Goal: Find specific page/section: Find specific page/section

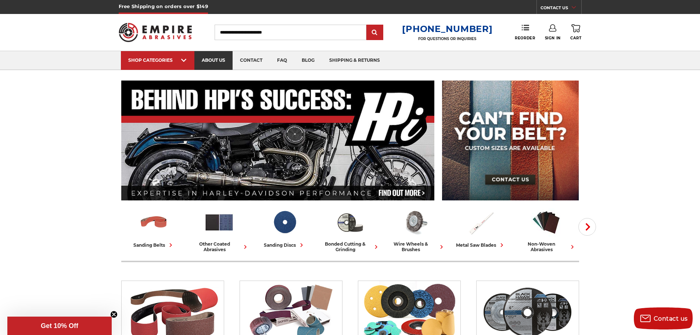
click at [212, 61] on link "about us" at bounding box center [213, 60] width 38 height 19
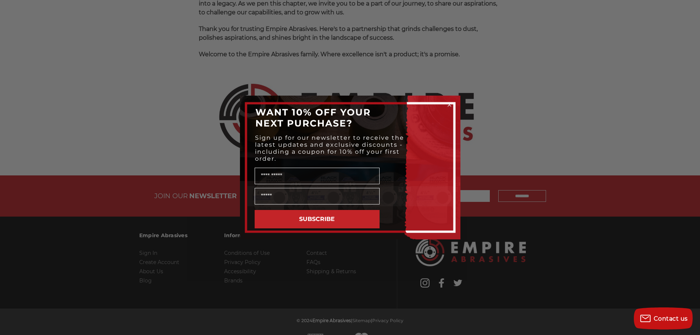
scroll to position [777, 0]
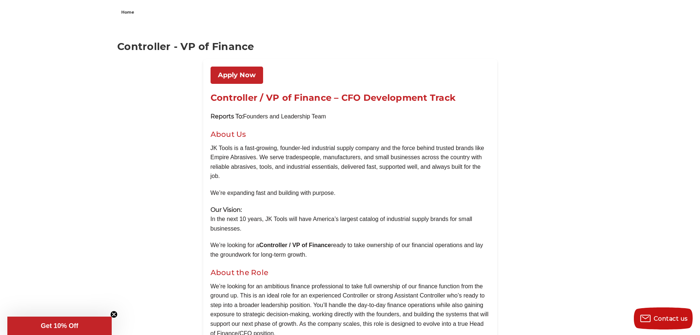
scroll to position [110, 0]
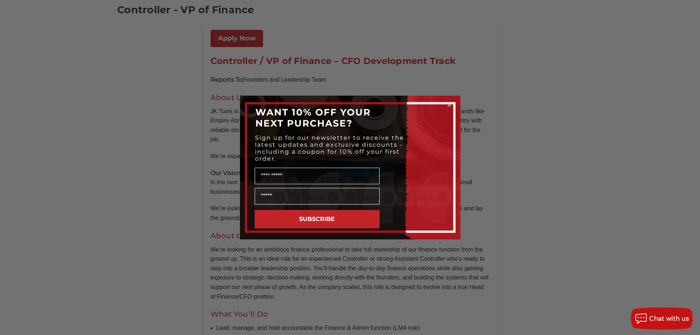
click at [469, 56] on div "Close dialog WANT 10% OFF YOUR NEXT PURCHASE? Sign up for our newsletter to rec…" at bounding box center [350, 167] width 700 height 335
click at [543, 108] on div "Close dialog WANT 10% OFF YOUR NEXT PURCHASE? Sign up for our newsletter to rec…" at bounding box center [350, 167] width 700 height 335
click at [448, 103] on circle "Close dialog" at bounding box center [449, 104] width 7 height 7
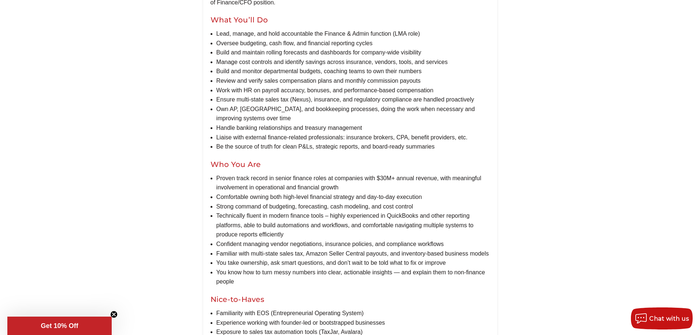
scroll to position [478, 0]
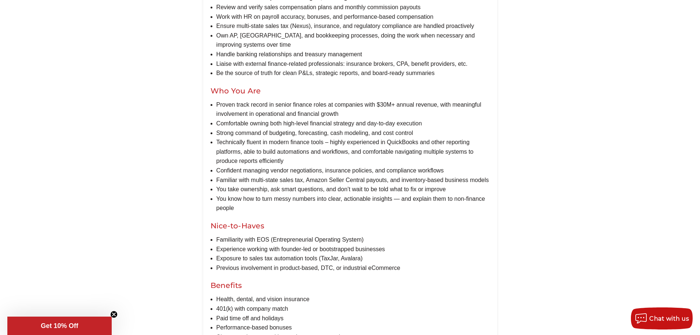
click at [114, 313] on circle "Close teaser" at bounding box center [114, 314] width 7 height 7
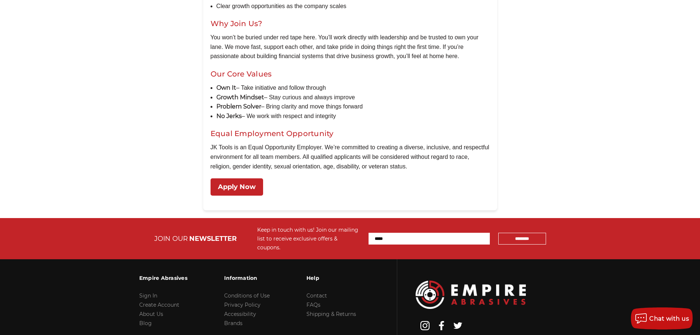
scroll to position [772, 0]
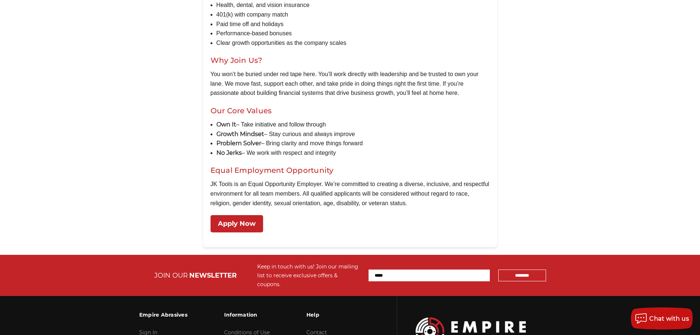
click at [240, 222] on link "Apply Now" at bounding box center [237, 223] width 53 height 17
